Goal: Information Seeking & Learning: Learn about a topic

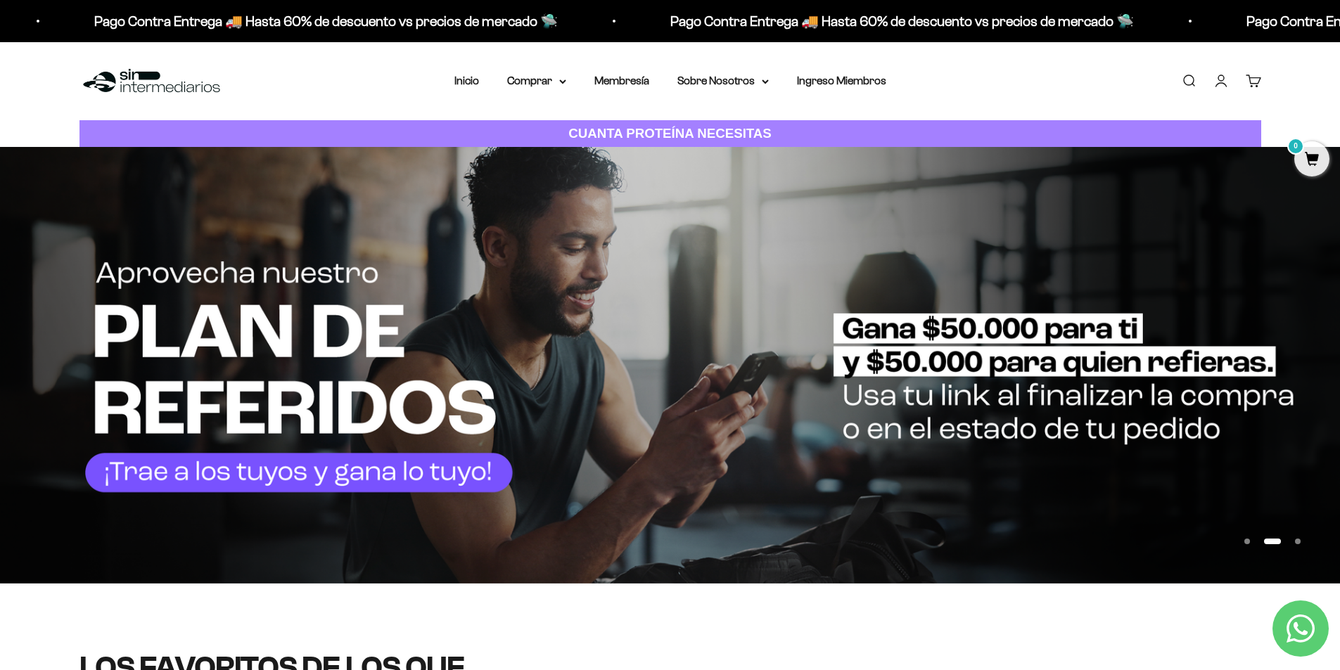
click at [146, 84] on img at bounding box center [151, 81] width 144 height 30
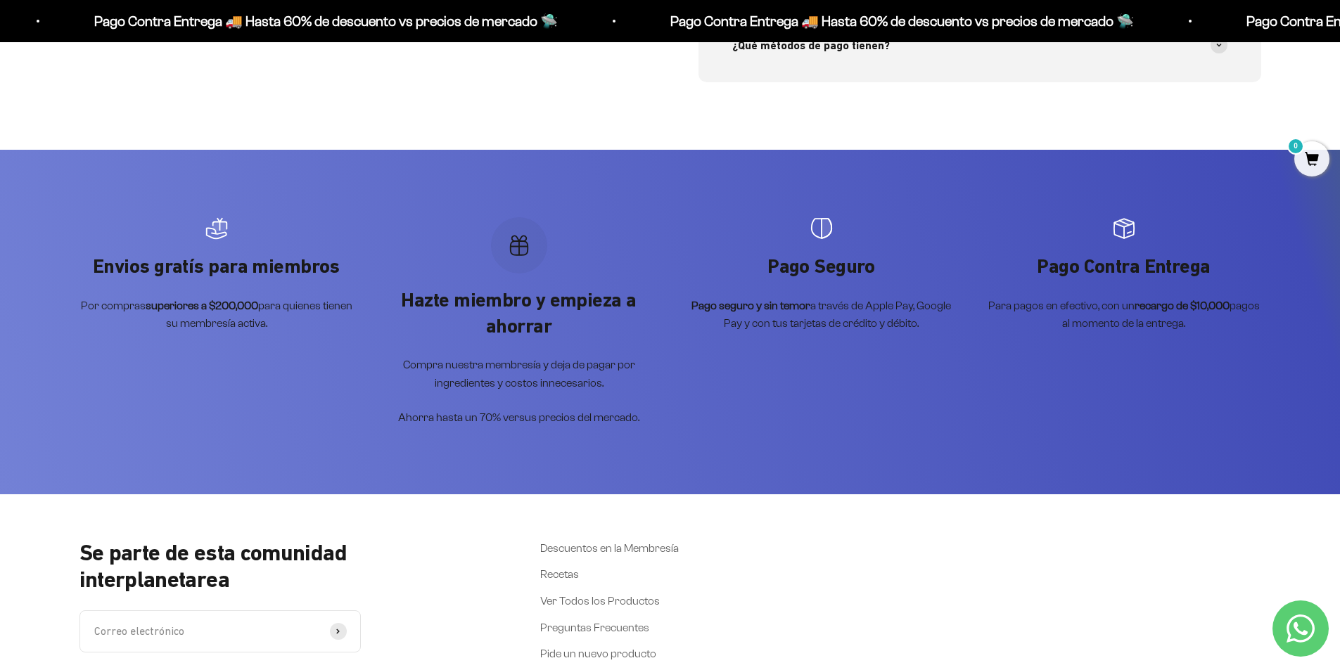
scroll to position [6117, 0]
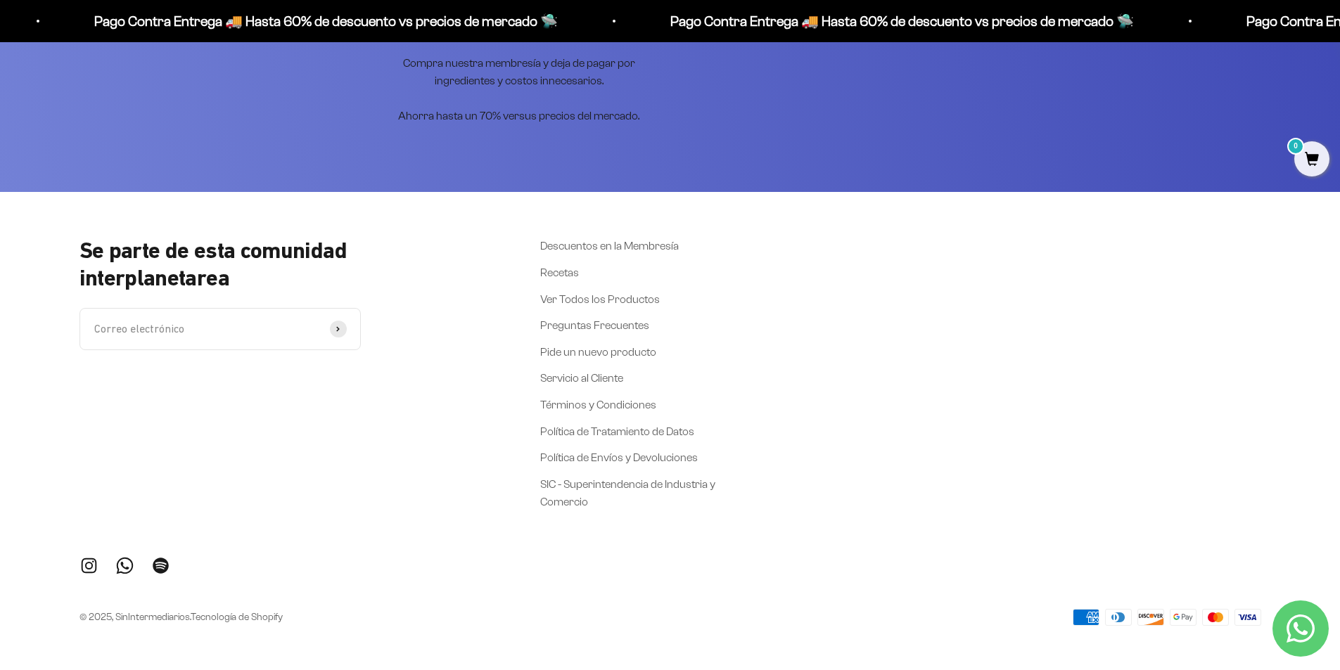
click at [86, 560] on link "Síguenos en Instagram" at bounding box center [88, 565] width 19 height 19
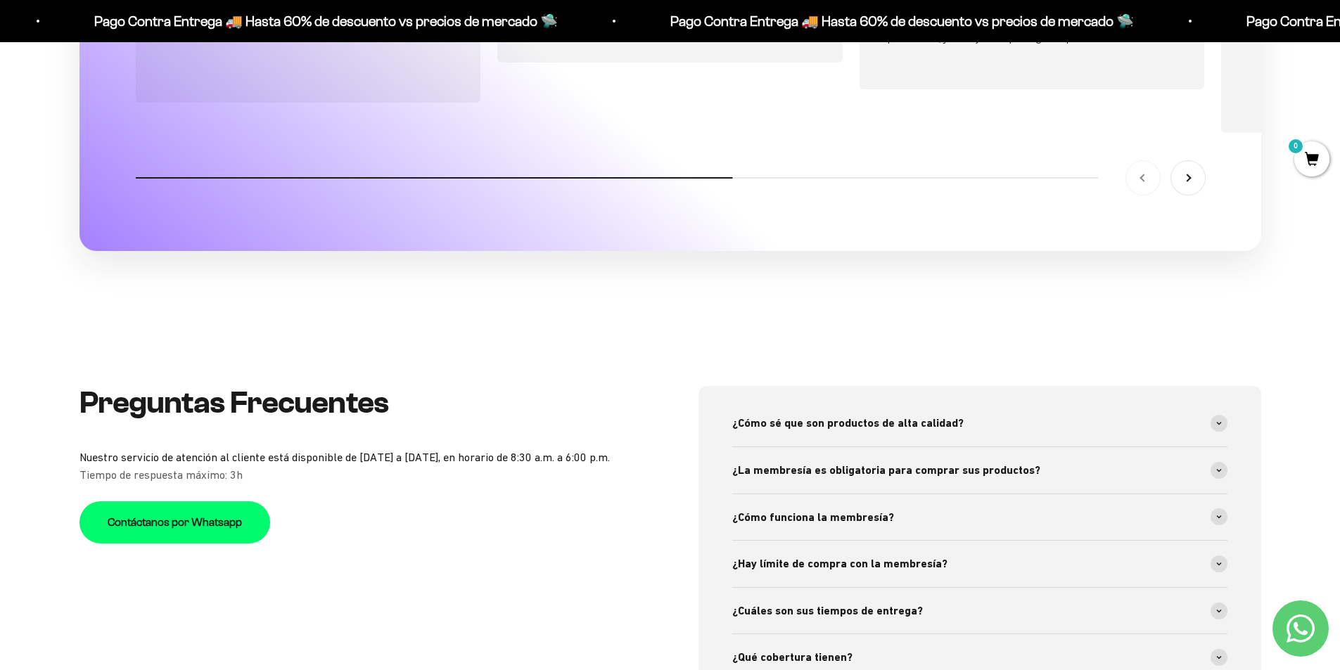
drag, startPoint x: 781, startPoint y: 330, endPoint x: 776, endPoint y: 320, distance: 11.0
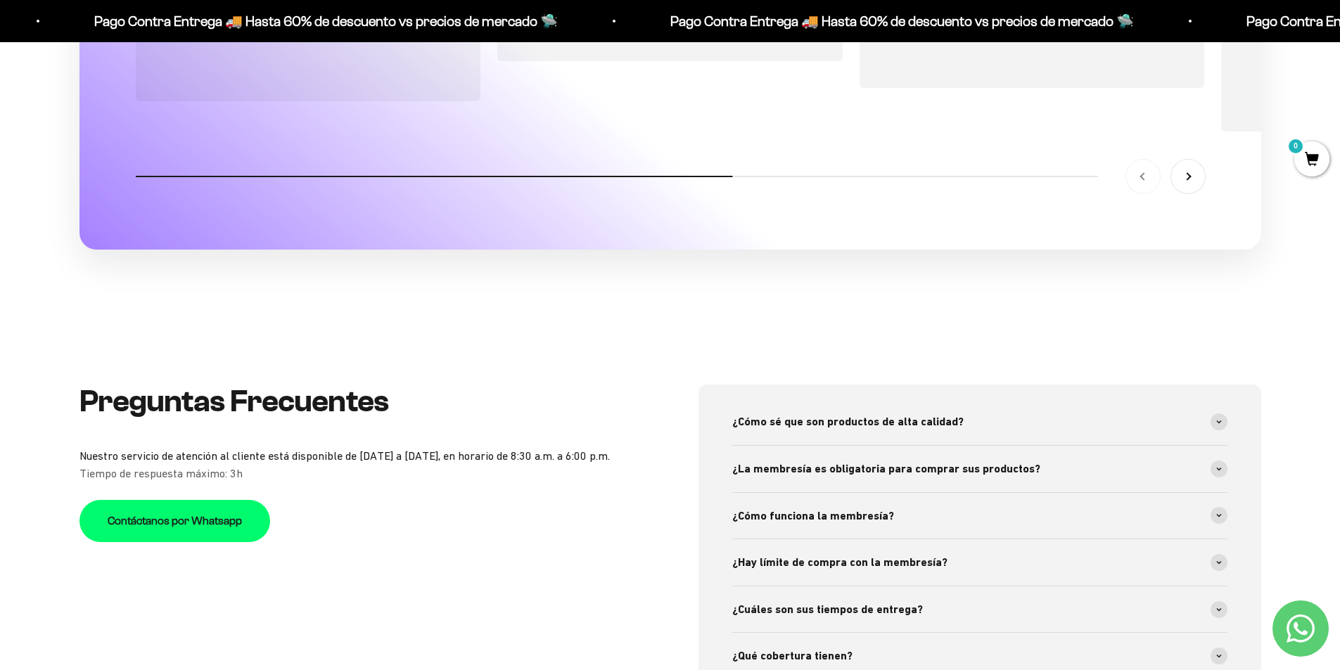
scroll to position [5064, 0]
click at [956, 459] on span "¿La membresía es obligatoria para comprar sus productos?" at bounding box center [886, 468] width 308 height 18
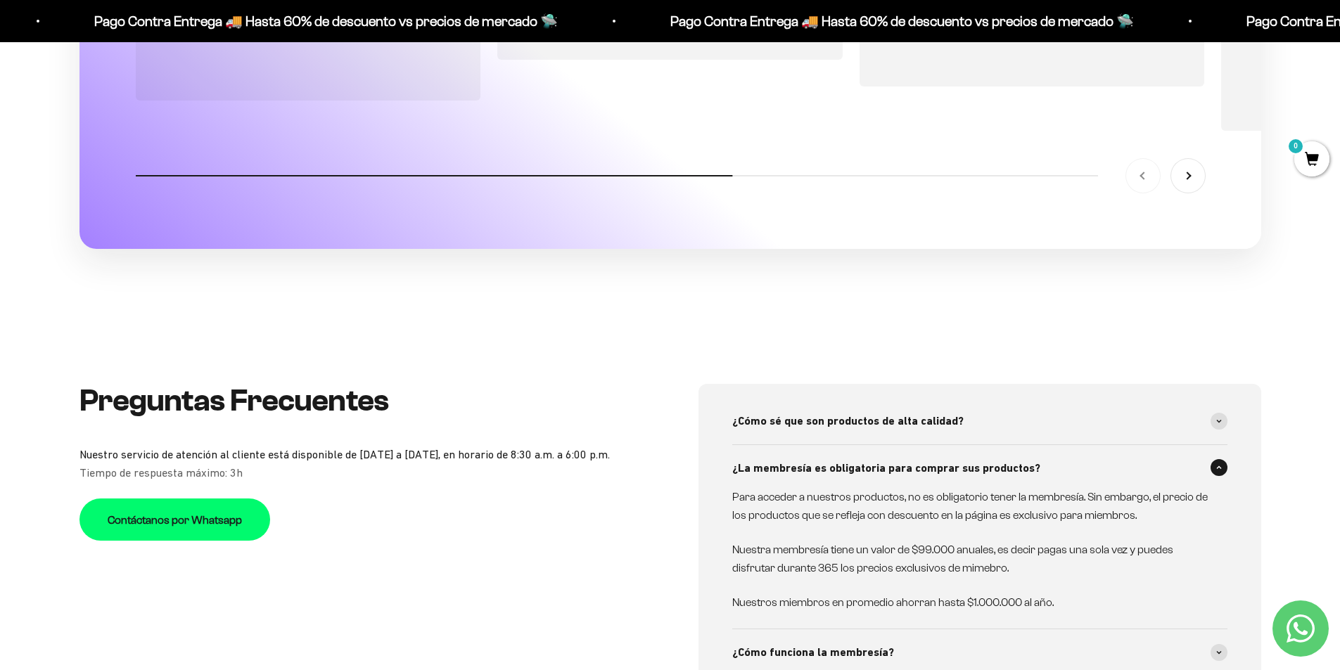
click at [956, 456] on div "¿La membresía es obligatoria para comprar sus productos?" at bounding box center [979, 468] width 495 height 46
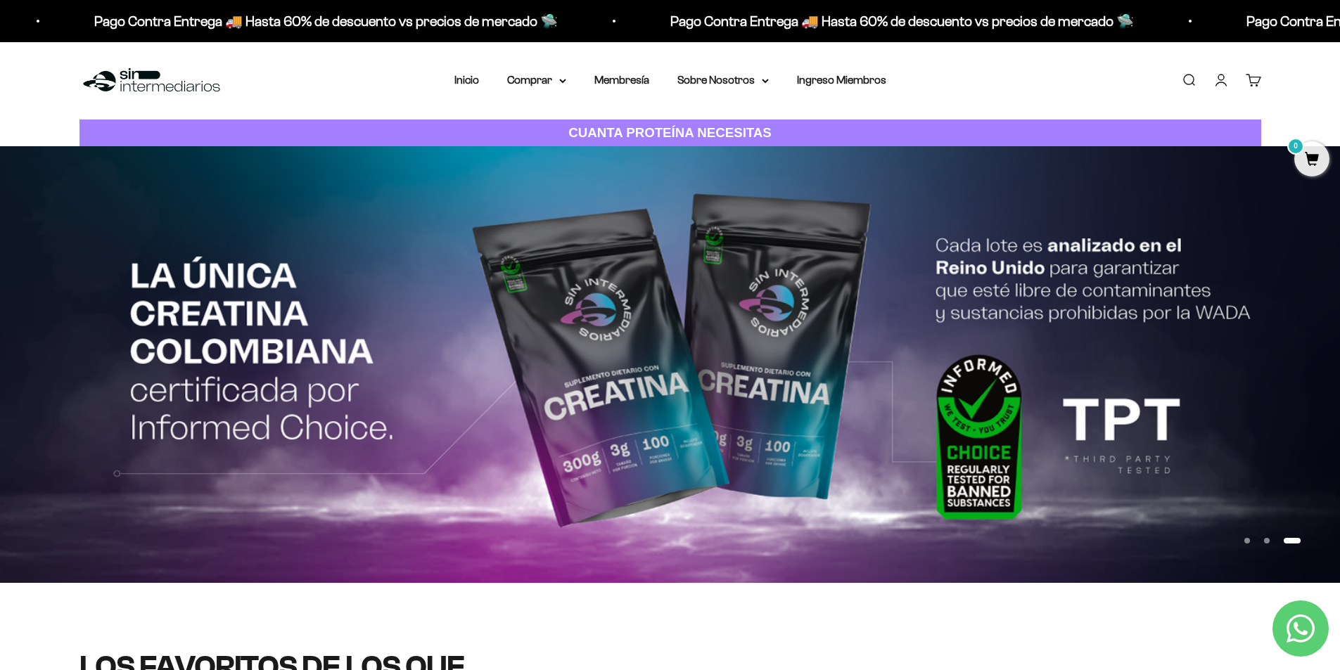
scroll to position [0, 0]
click at [747, 72] on summary "Sobre Nosotros" at bounding box center [722, 81] width 91 height 18
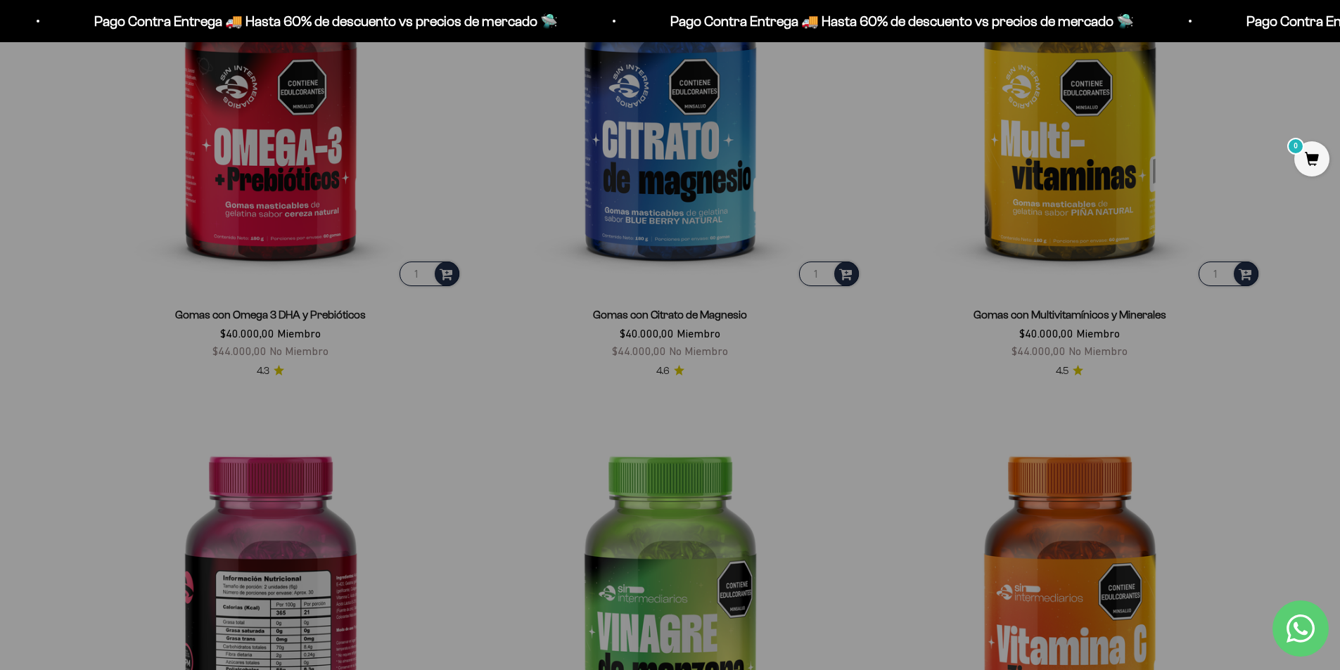
scroll to position [2461, 0]
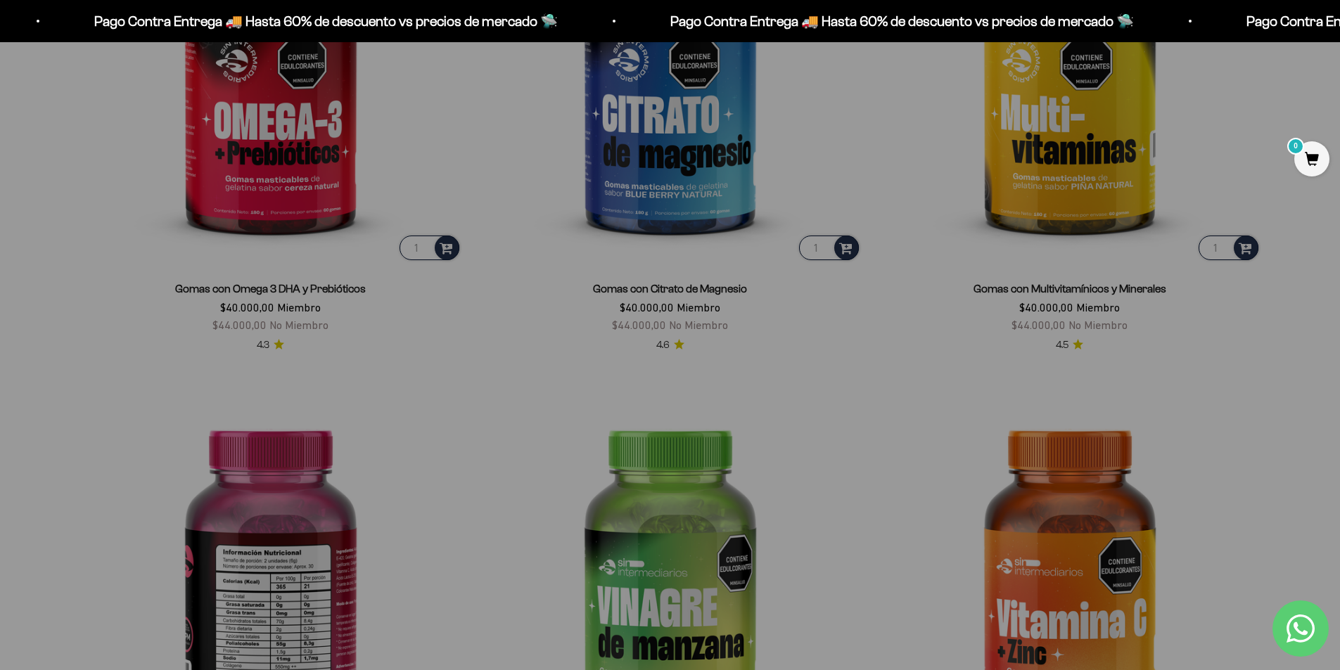
click at [292, 423] on img at bounding box center [270, 578] width 383 height 383
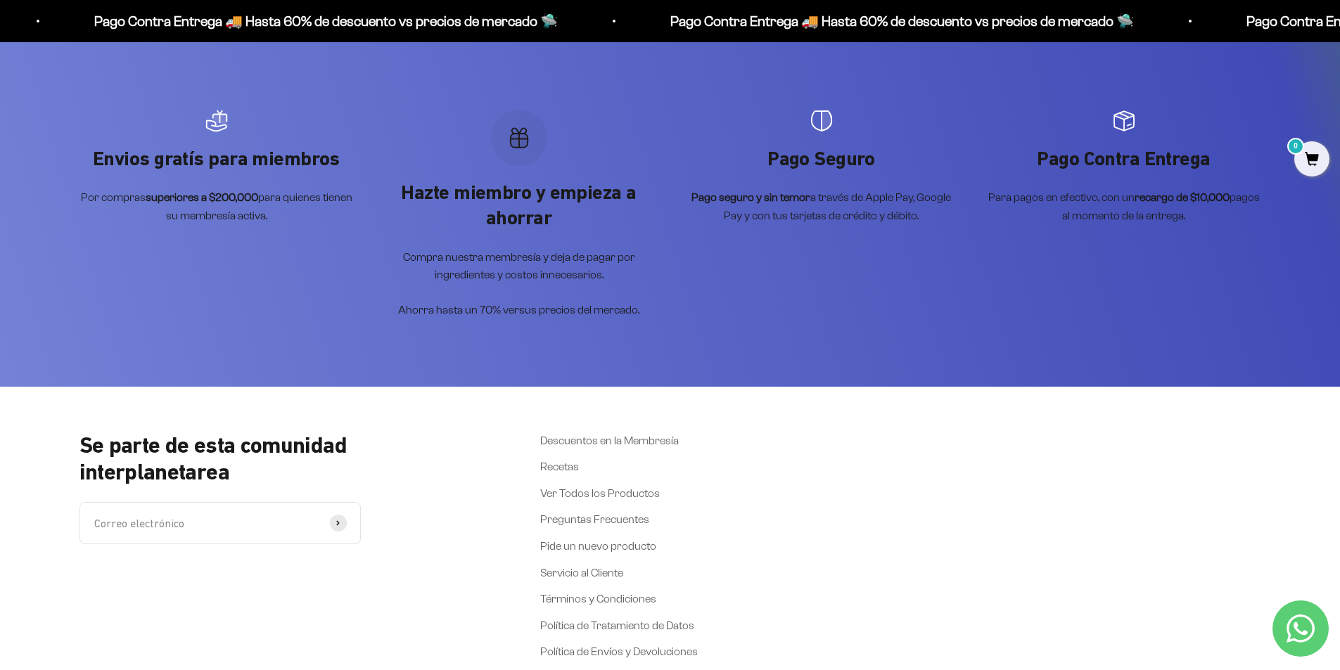
scroll to position [3587, 0]
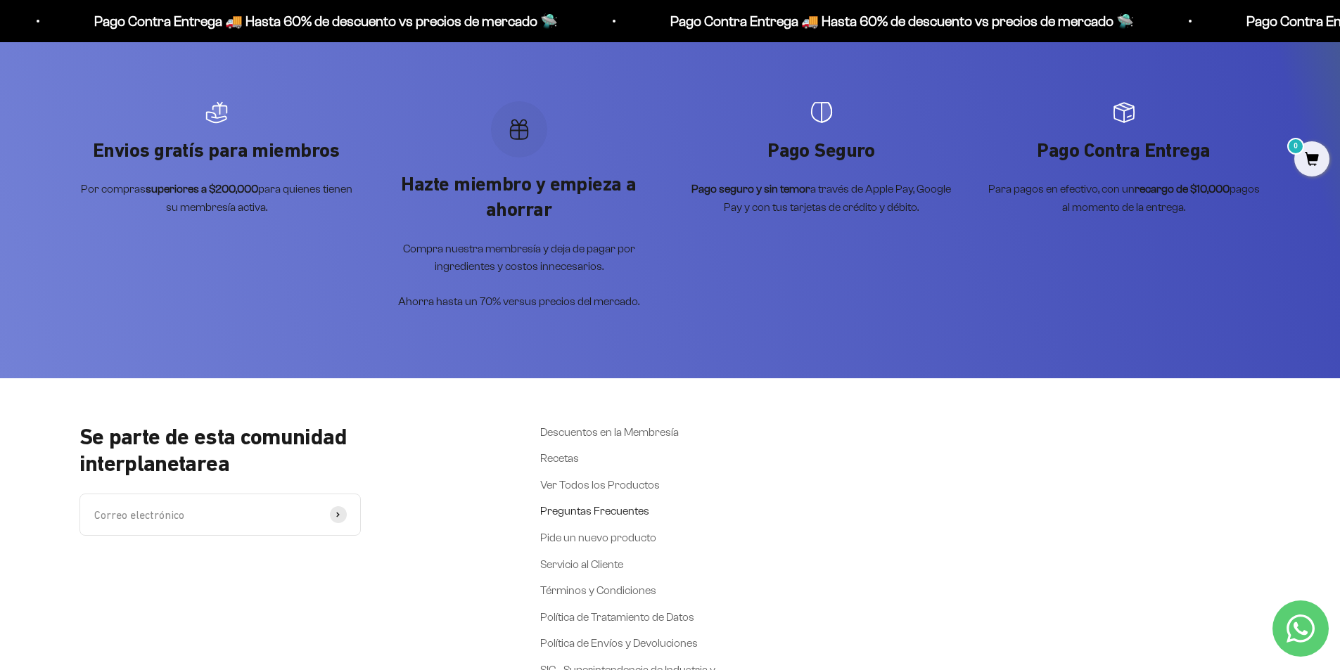
click at [612, 520] on link "Preguntas Frecuentes" at bounding box center [594, 511] width 109 height 18
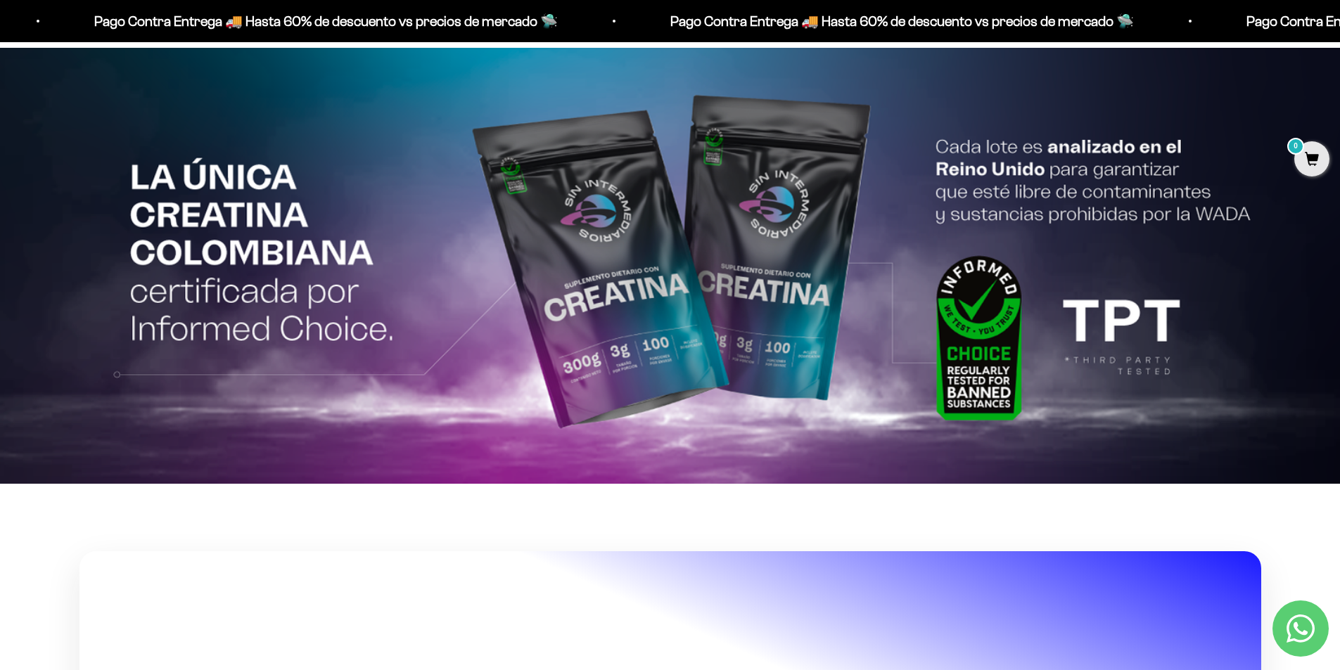
scroll to position [3342, 0]
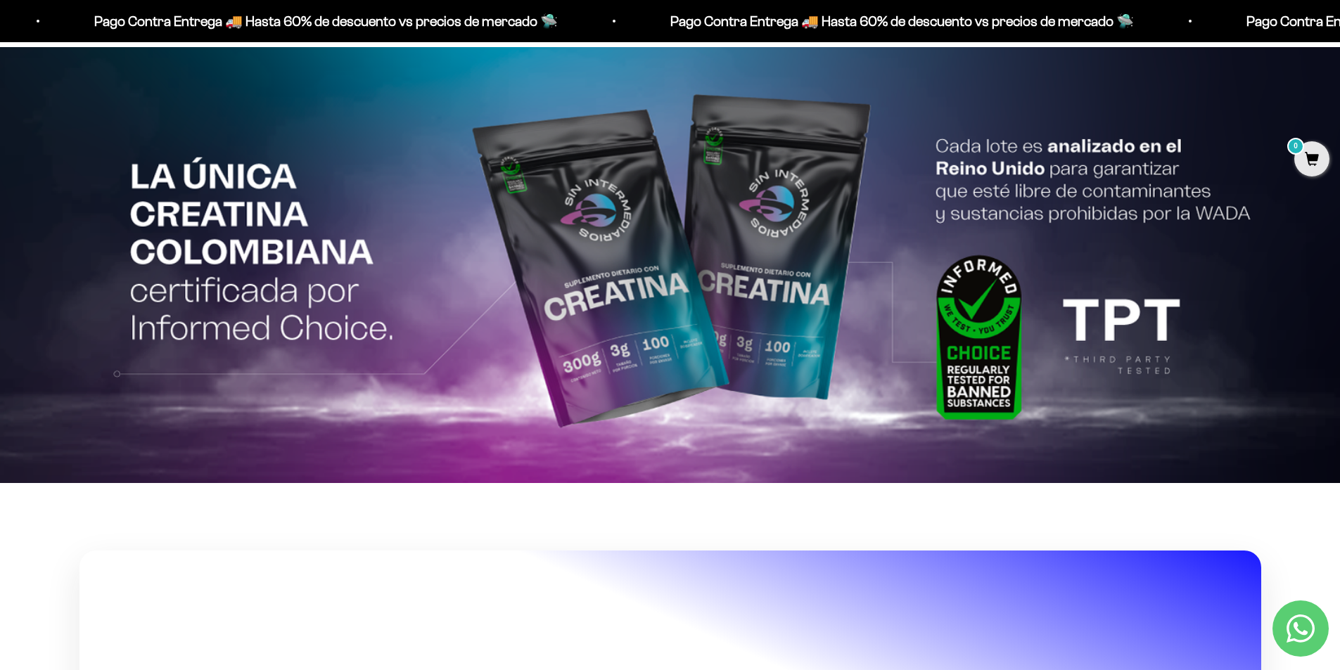
click at [1312, 645] on link "Contact us on WhatsApp" at bounding box center [1300, 629] width 56 height 56
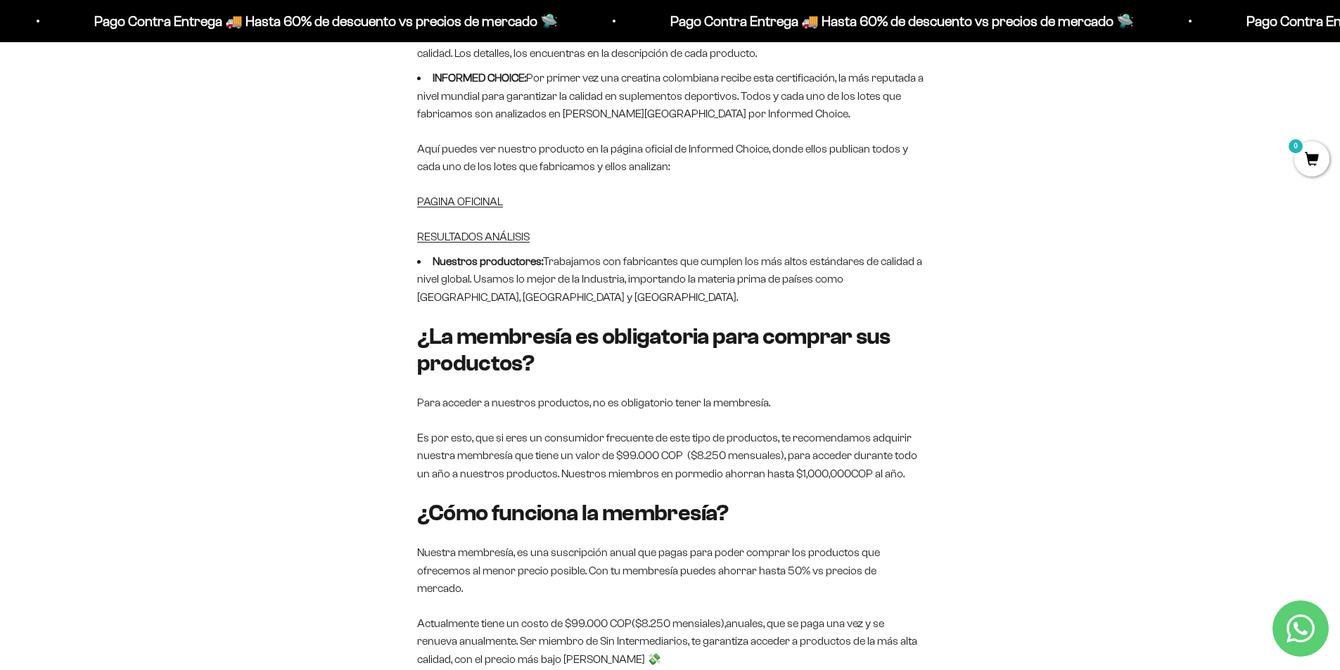
scroll to position [422, 0]
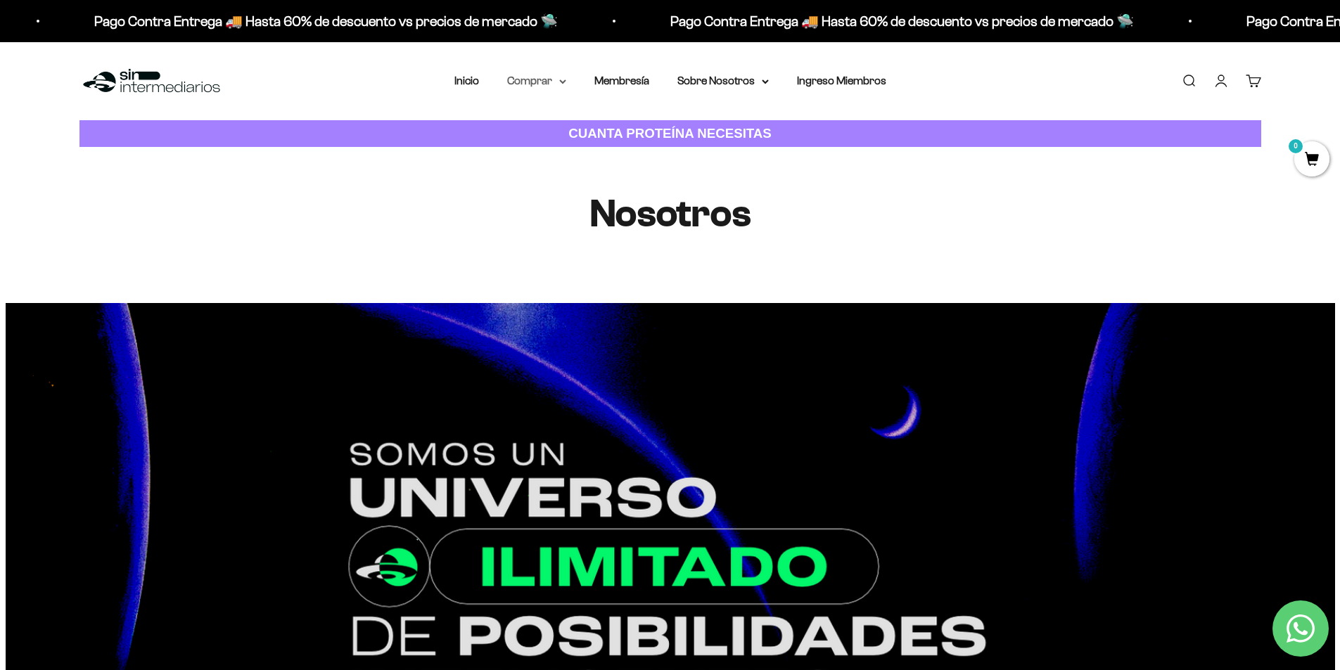
click at [519, 72] on summary "Comprar" at bounding box center [536, 81] width 59 height 18
click at [556, 124] on span "Proteínas" at bounding box center [538, 126] width 47 height 12
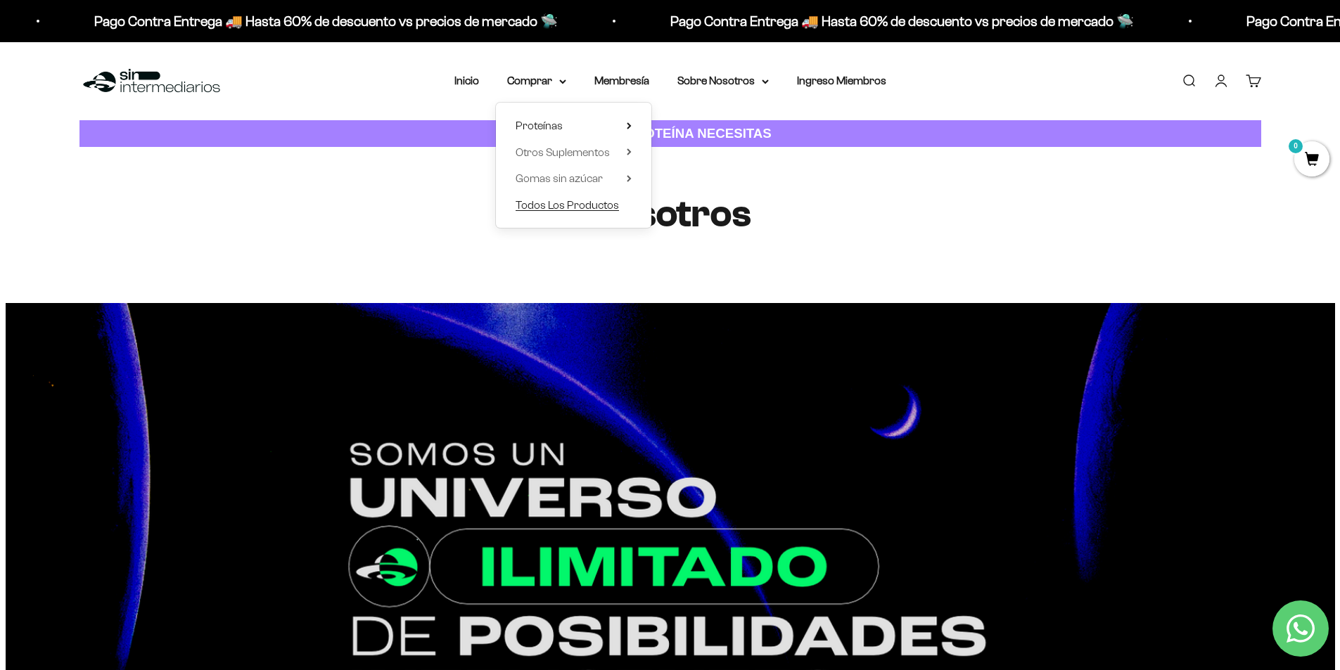
click at [580, 203] on span "Todos Los Productos" at bounding box center [566, 205] width 103 height 12
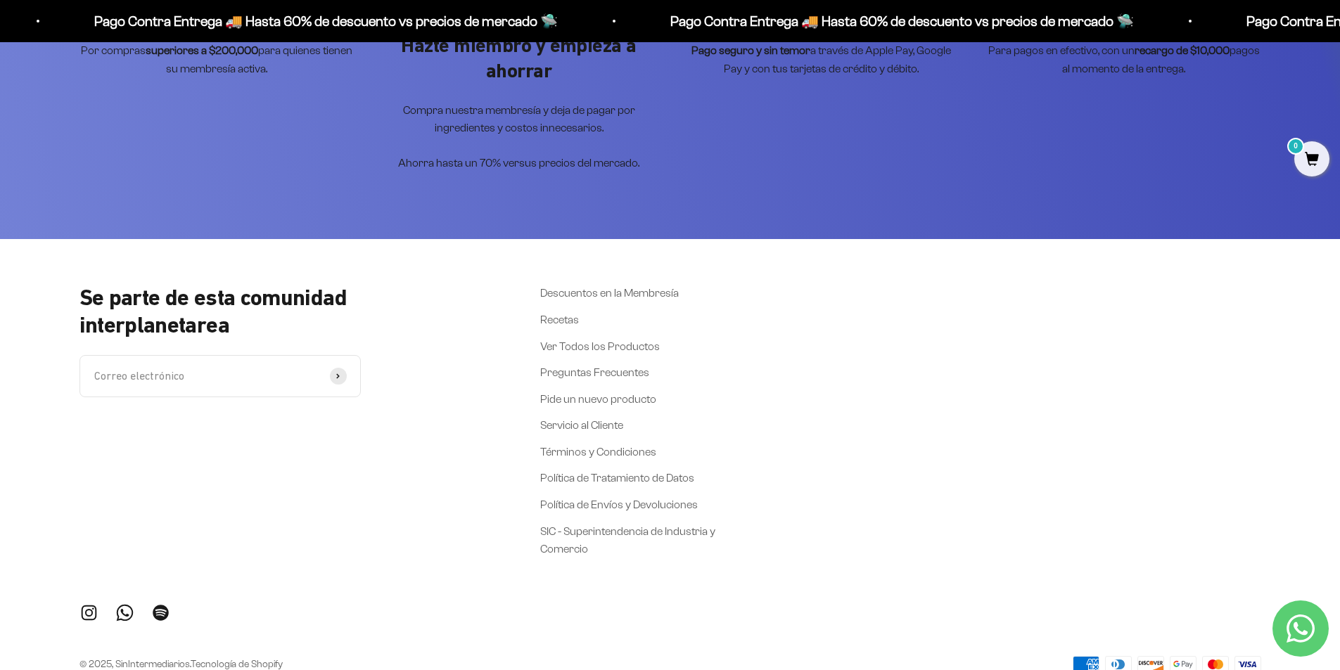
scroll to position [2602, 0]
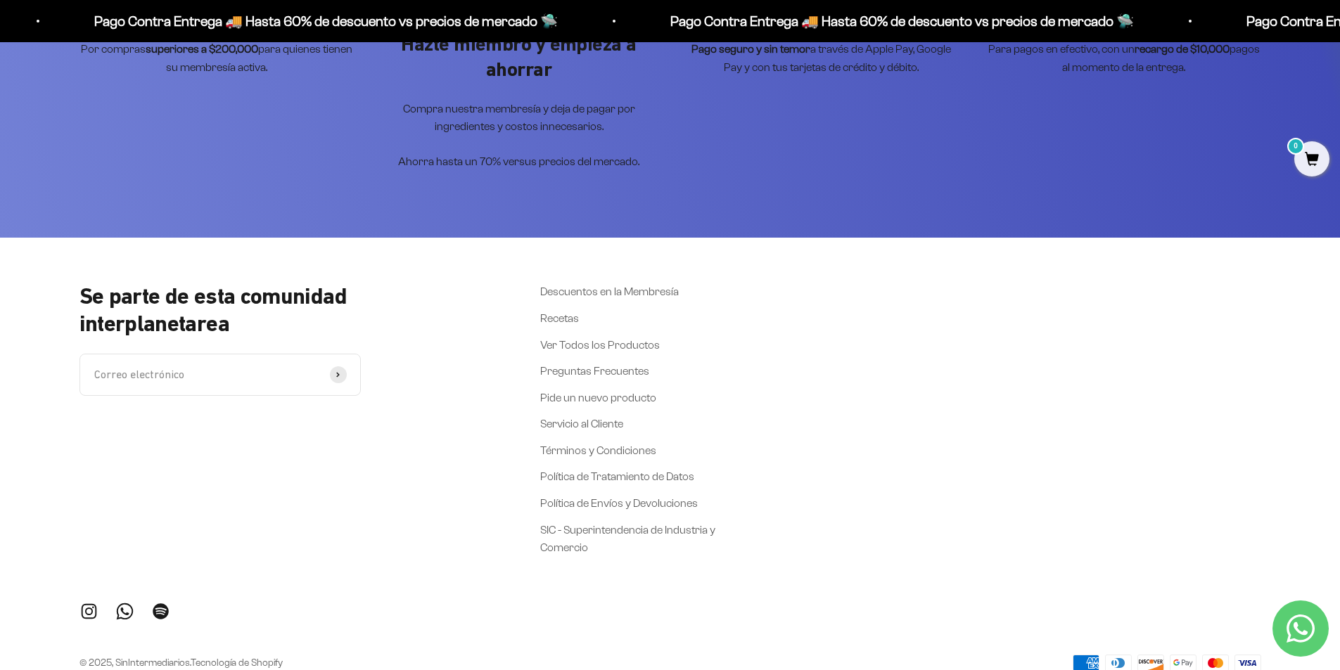
click at [1264, 614] on div "Se parte de esta comunidad interplanetarea Correo electrónico Suscribirse Descu…" at bounding box center [670, 477] width 1340 height 479
click at [1296, 624] on icon "Contact us on WhatsApp" at bounding box center [1300, 629] width 28 height 28
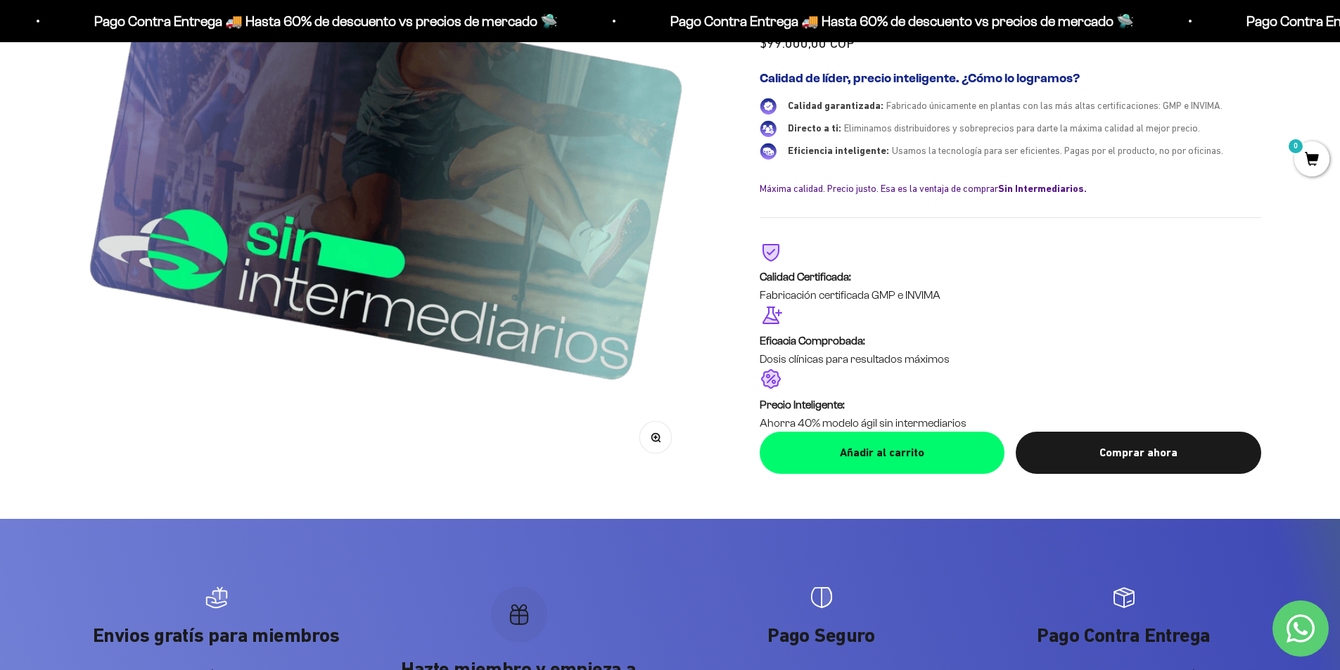
scroll to position [3376, 0]
